Goal: Register for event/course: Sign up to attend an event or enroll in a course

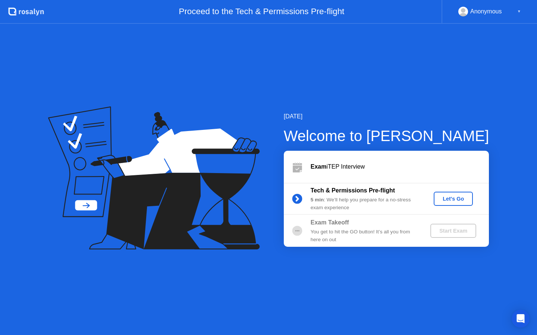
click at [449, 201] on div "Let's Go" at bounding box center [452, 199] width 33 height 6
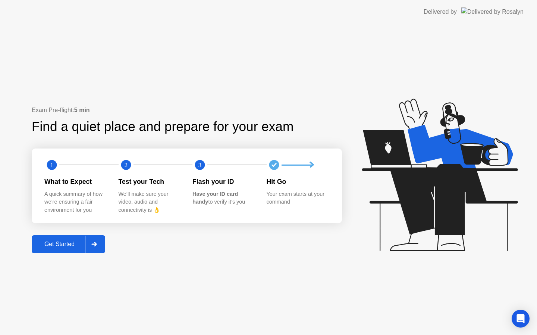
click at [68, 244] on div "Get Started" at bounding box center [59, 244] width 51 height 7
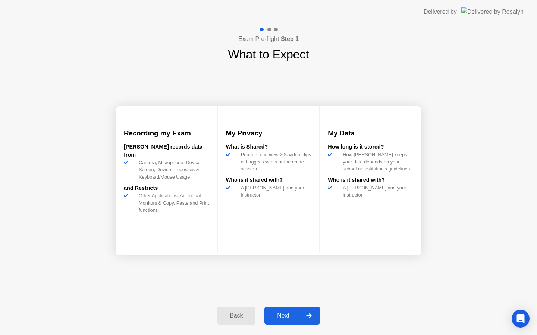
click at [124, 121] on img at bounding box center [124, 121] width 0 height 0
click at [288, 317] on div "Next" at bounding box center [282, 316] width 33 height 7
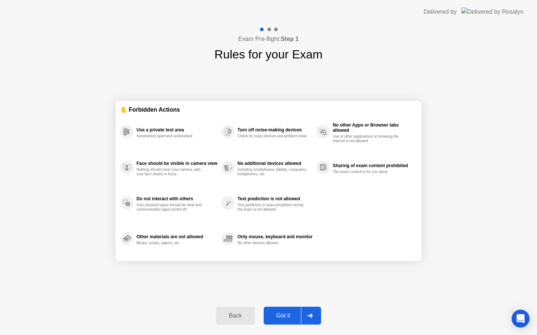
click at [285, 321] on button "Got it" at bounding box center [291, 316] width 57 height 18
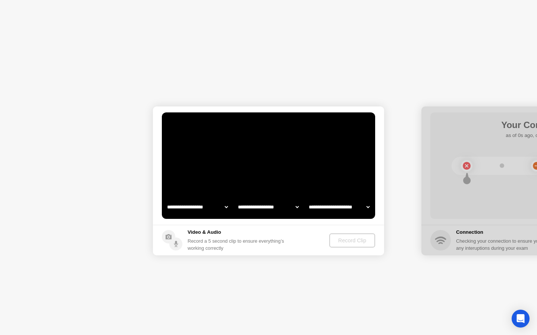
select select "**********"
select select "*******"
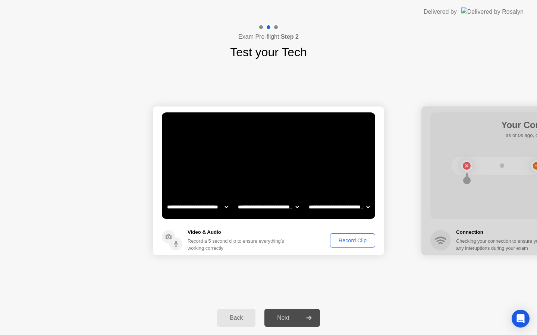
click at [287, 209] on select "**********" at bounding box center [268, 207] width 64 height 15
click at [340, 207] on select "**********" at bounding box center [339, 207] width 64 height 15
click at [349, 244] on div "Record Clip" at bounding box center [352, 241] width 40 height 6
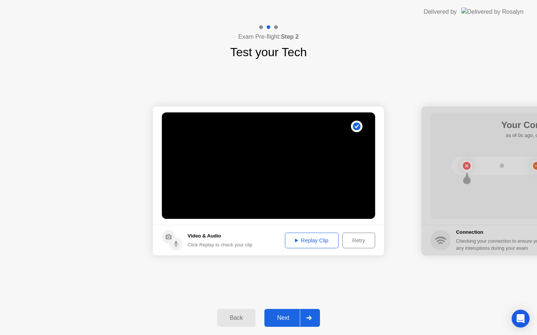
click at [316, 244] on div "Replay Clip" at bounding box center [311, 241] width 48 height 6
click at [293, 316] on div "Next" at bounding box center [282, 318] width 33 height 7
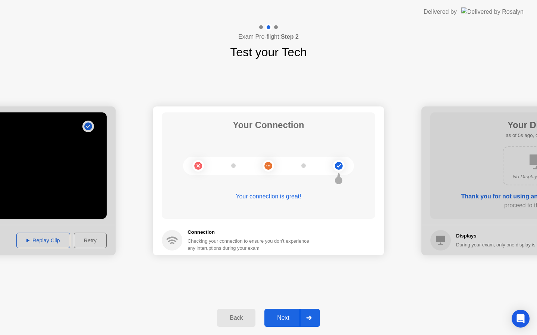
click at [287, 317] on div "Next" at bounding box center [282, 318] width 33 height 7
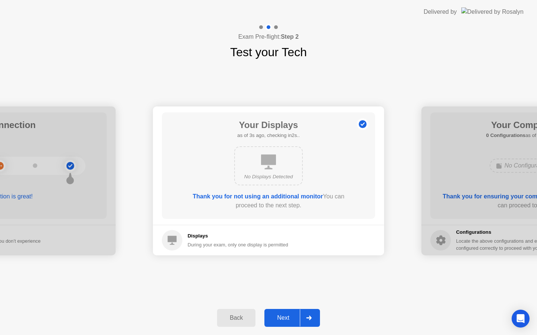
click at [288, 322] on div "Next" at bounding box center [282, 318] width 33 height 7
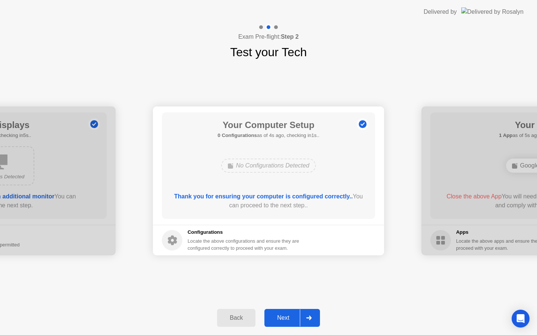
click at [288, 317] on div "Next" at bounding box center [282, 318] width 33 height 7
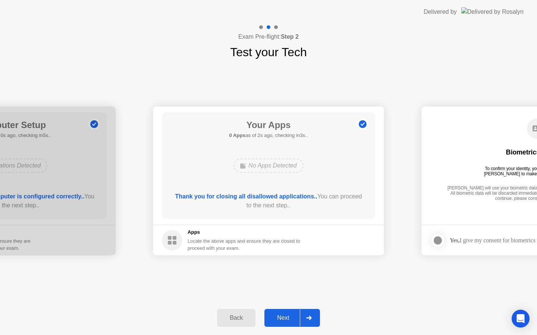
click at [287, 322] on div "Next" at bounding box center [282, 318] width 33 height 7
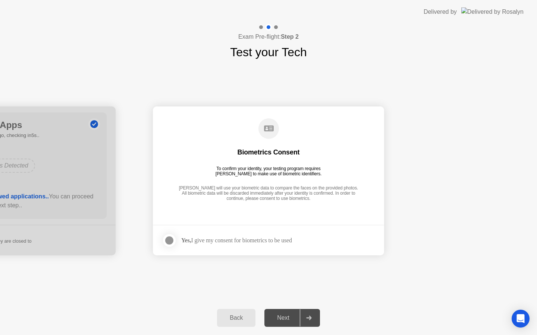
click at [174, 242] on div at bounding box center [169, 240] width 9 height 9
click at [291, 316] on div "Next" at bounding box center [282, 318] width 33 height 7
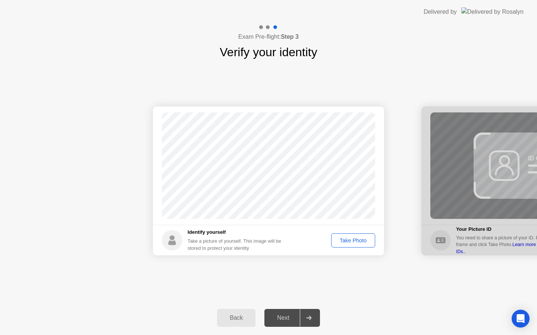
click at [347, 240] on div "Take Photo" at bounding box center [353, 241] width 39 height 6
click at [293, 321] on div "Next" at bounding box center [282, 318] width 33 height 7
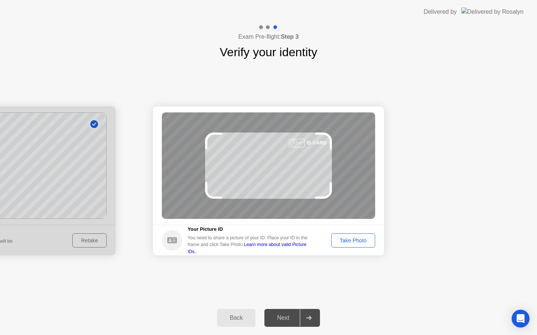
click at [357, 238] on div "Take Photo" at bounding box center [353, 241] width 39 height 6
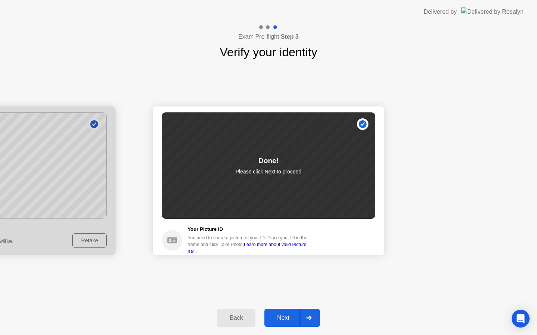
click at [285, 318] on div "Next" at bounding box center [282, 318] width 33 height 7
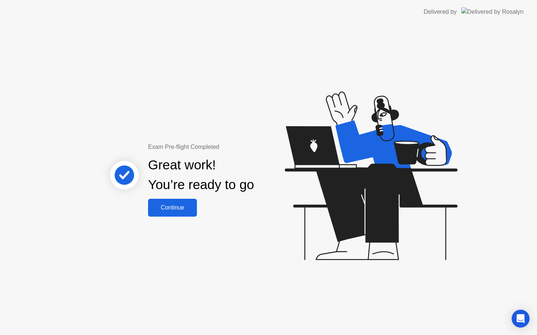
click at [183, 210] on div "Continue" at bounding box center [172, 208] width 44 height 7
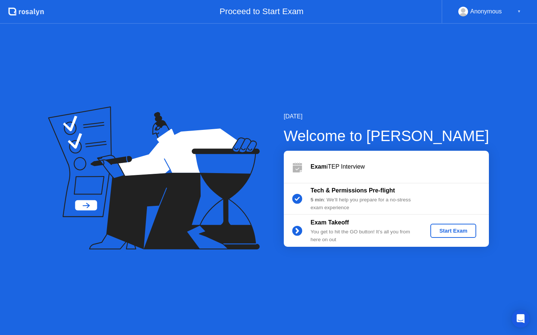
click at [448, 233] on div "Start Exam" at bounding box center [453, 231] width 40 height 6
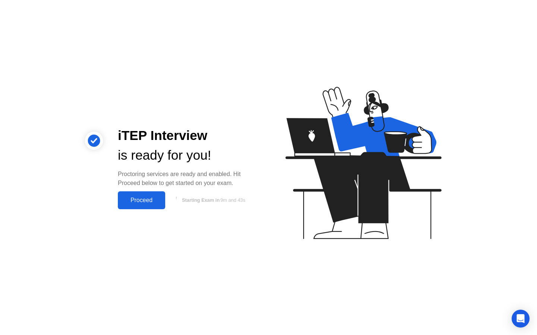
click at [155, 201] on div "Proceed" at bounding box center [141, 200] width 43 height 7
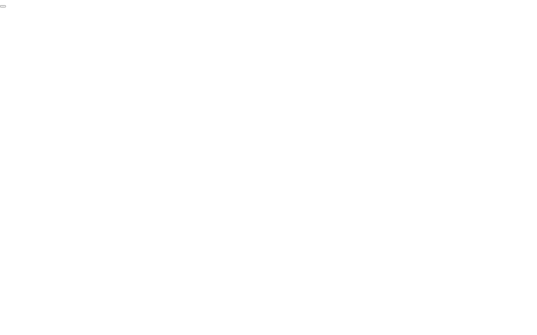
click div "End Proctoring Session"
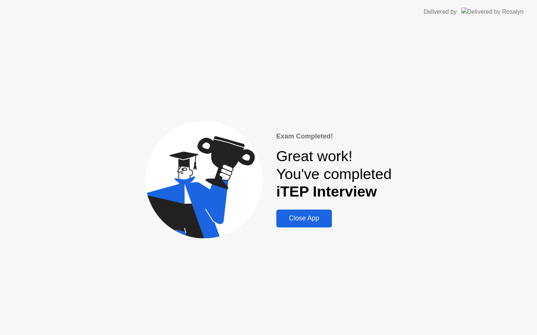
click at [311, 221] on div "Close App" at bounding box center [303, 219] width 51 height 8
